Goal: Information Seeking & Learning: Check status

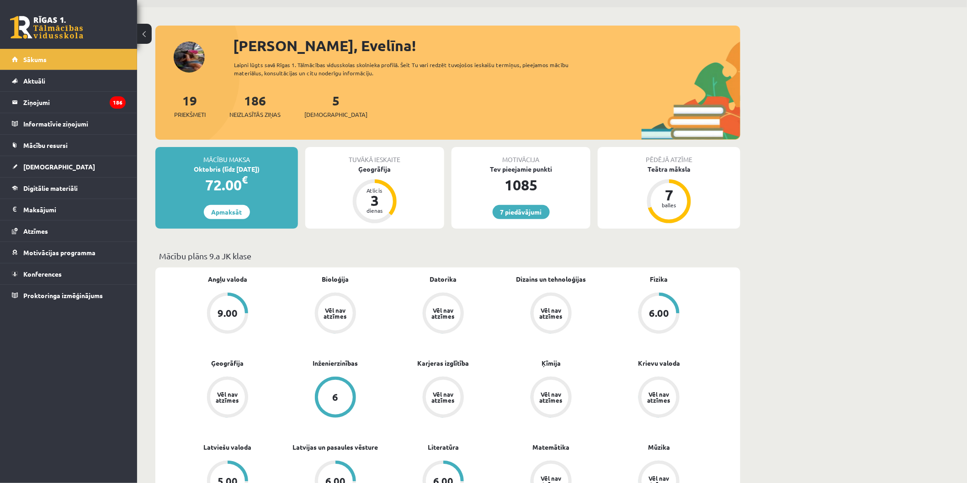
scroll to position [51, 0]
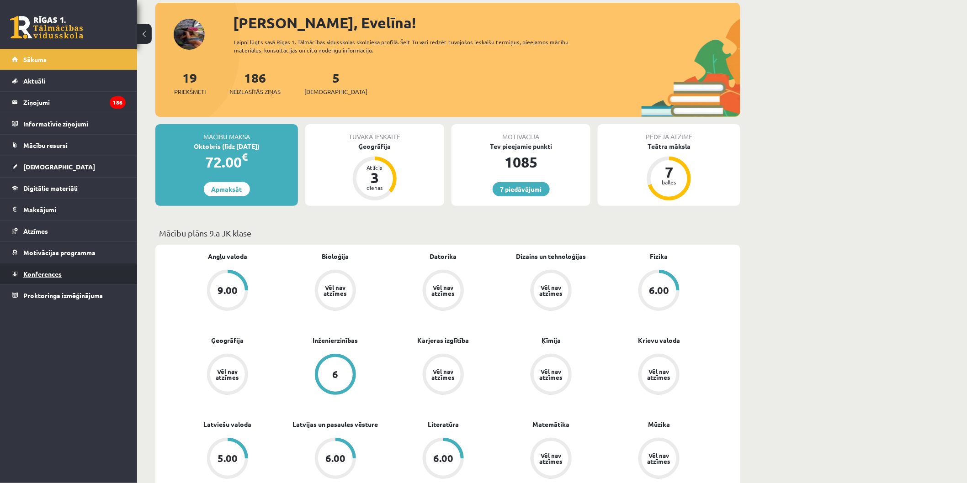
click at [74, 272] on link "Konferences" at bounding box center [69, 274] width 114 height 21
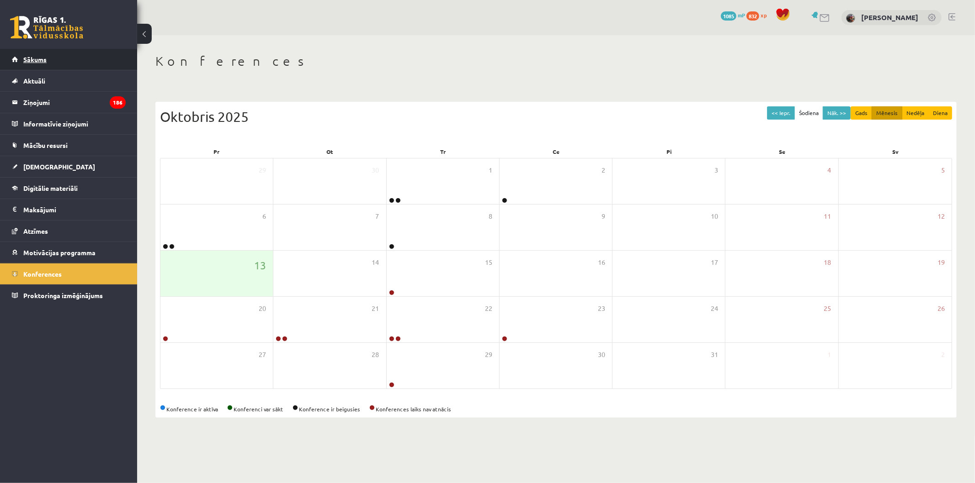
click at [32, 57] on span "Sākums" at bounding box center [34, 59] width 23 height 8
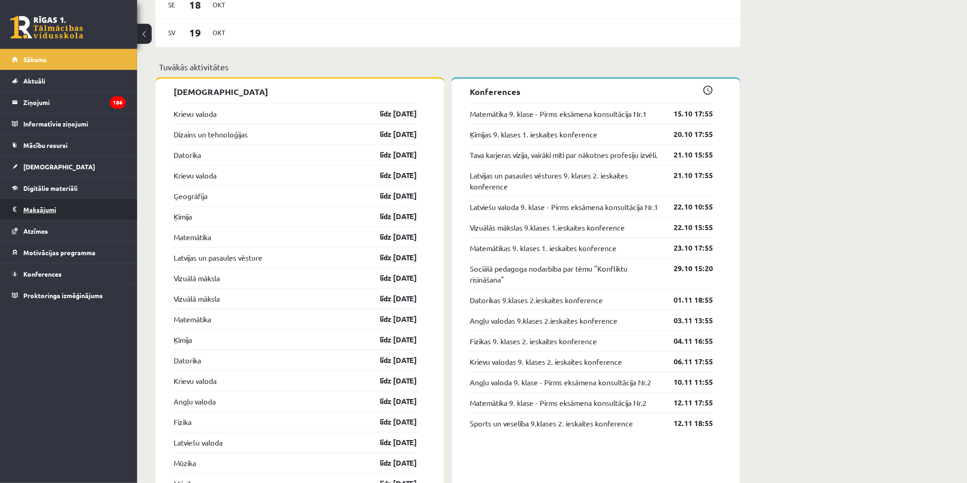
scroll to position [863, 0]
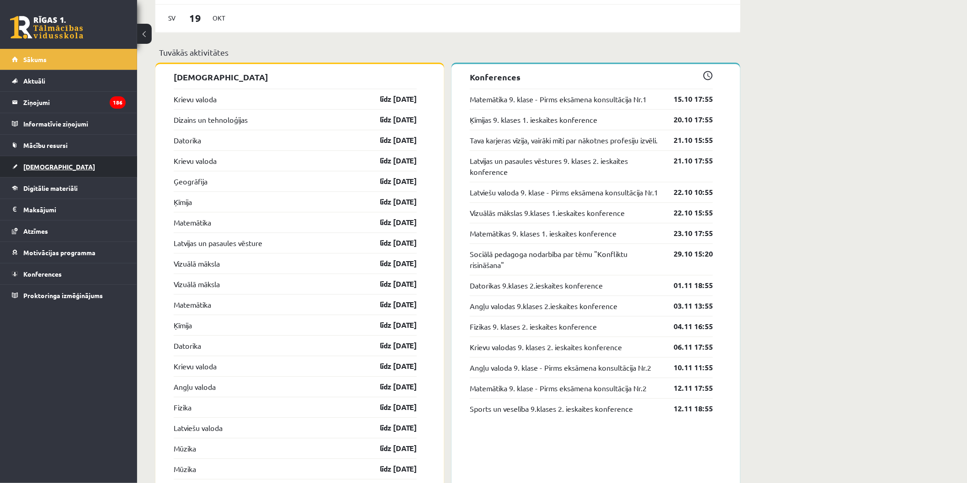
click at [92, 175] on link "[DEMOGRAPHIC_DATA]" at bounding box center [69, 166] width 114 height 21
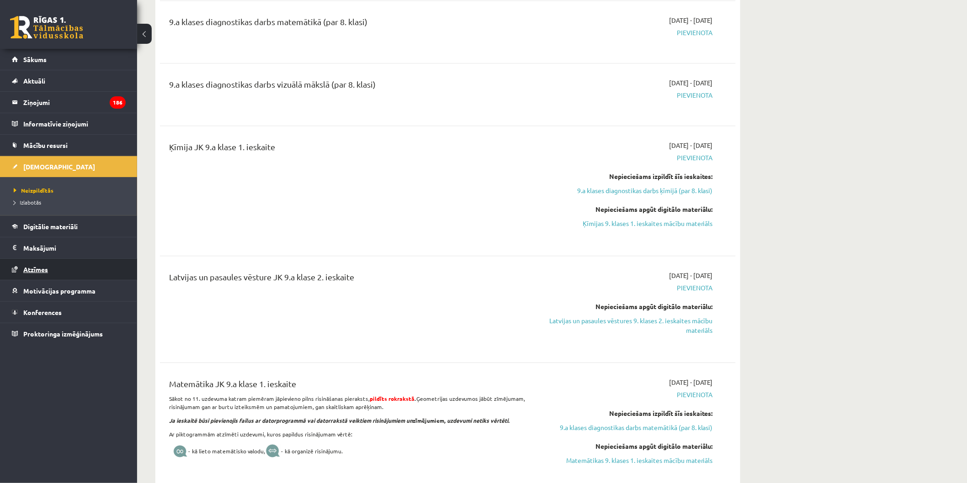
scroll to position [863, 0]
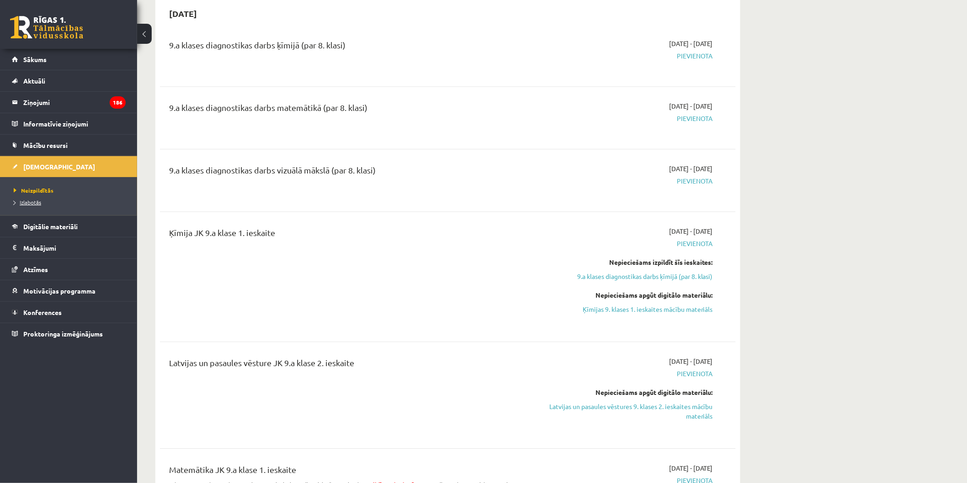
click at [64, 204] on link "Izlabotās" at bounding box center [71, 202] width 114 height 8
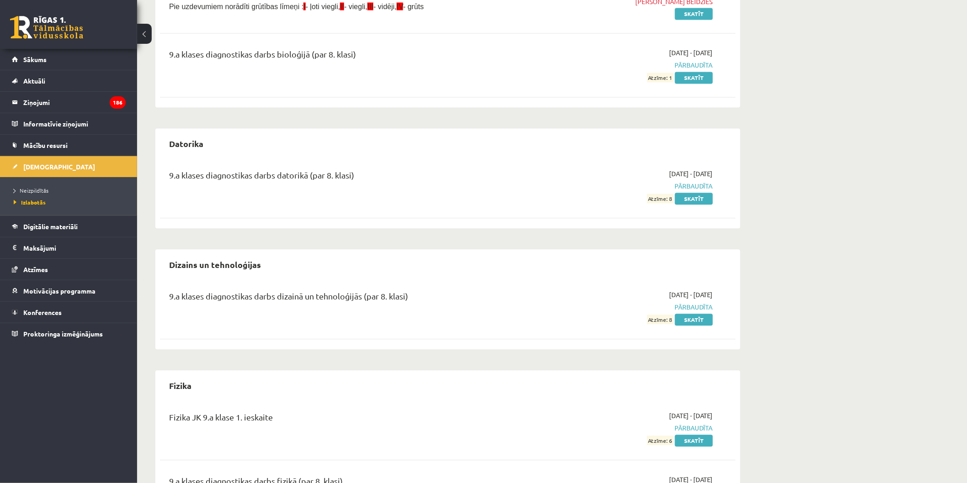
scroll to position [710, 0]
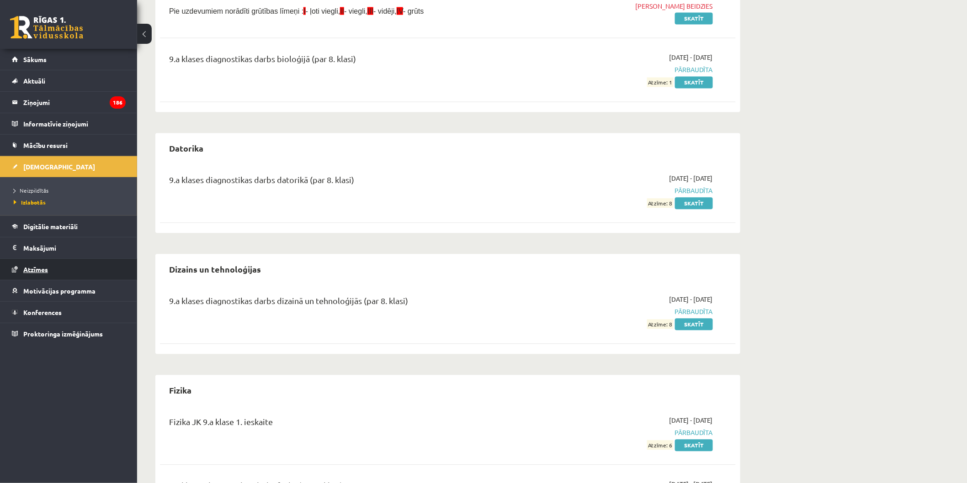
click at [65, 270] on link "Atzīmes" at bounding box center [69, 269] width 114 height 21
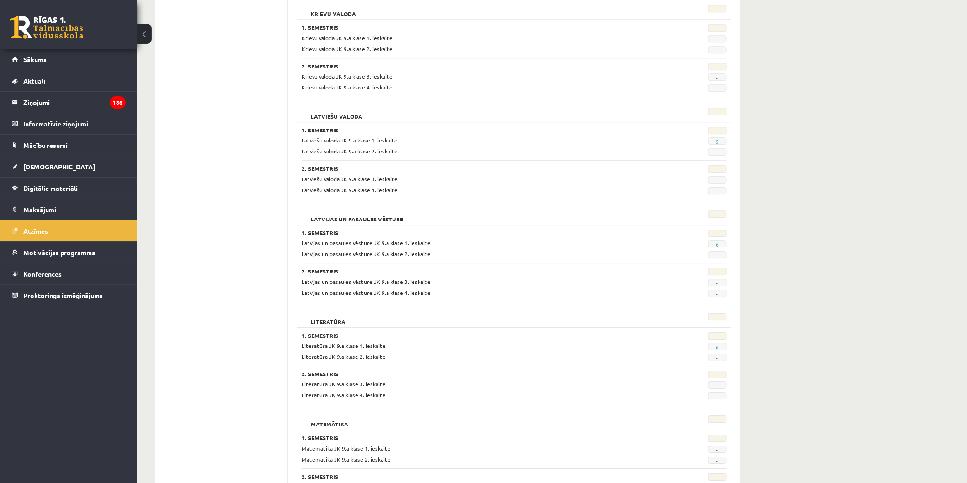
scroll to position [1015, 0]
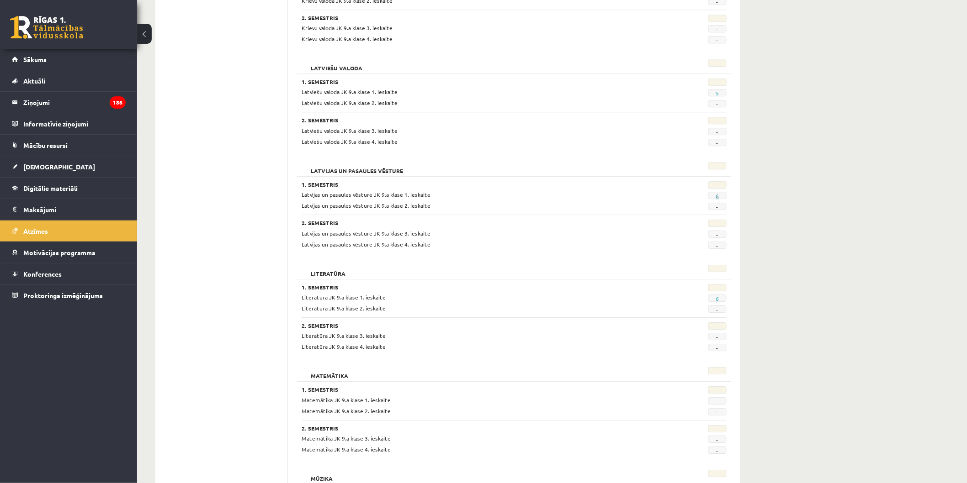
click at [718, 197] on link "6" at bounding box center [717, 195] width 3 height 7
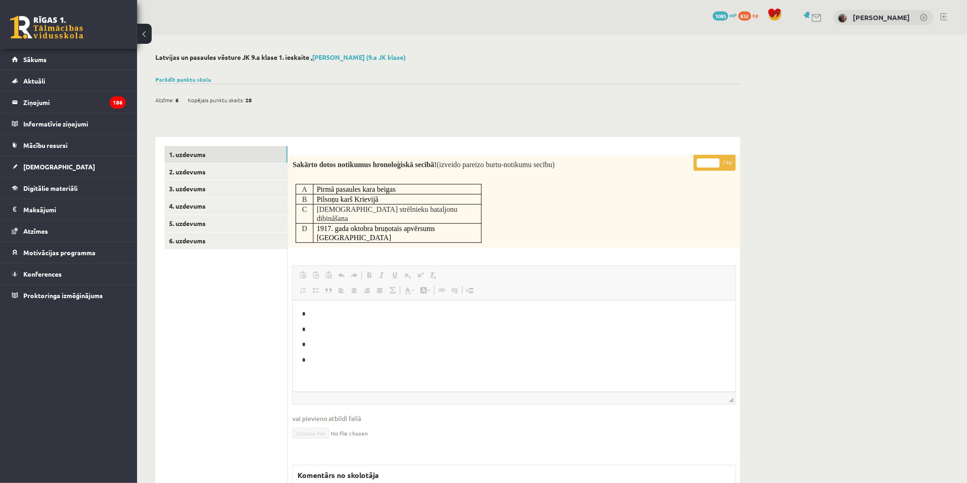
click at [170, 75] on div "Parādīt punktu skalu Atzīme No Līdz 1 0 8 2 9 13 3 14 17 4 18 22 5 23 27 6 28 3…" at bounding box center [447, 79] width 585 height 8
click at [170, 79] on link "Parādīt punktu skalu" at bounding box center [183, 79] width 56 height 7
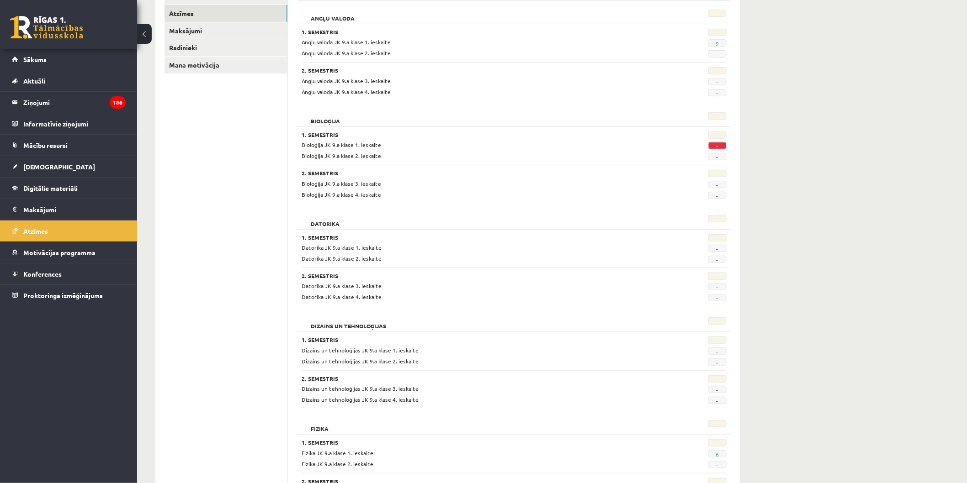
scroll to position [101, 0]
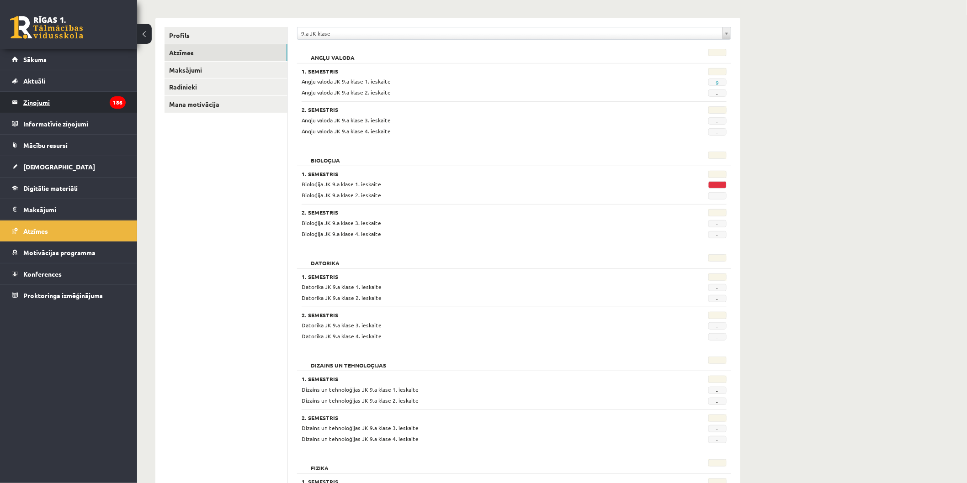
click at [72, 98] on legend "Ziņojumi 186" at bounding box center [74, 102] width 102 height 21
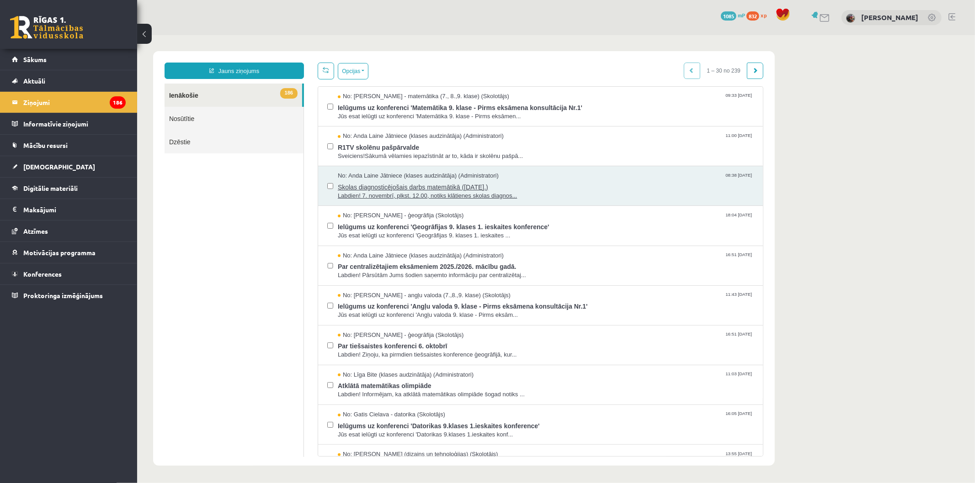
click at [482, 180] on span "Skolas diagnosticējošais darbs matemātikā (07.11.2025.)" at bounding box center [545, 185] width 416 height 11
